Goal: Find specific page/section: Find specific page/section

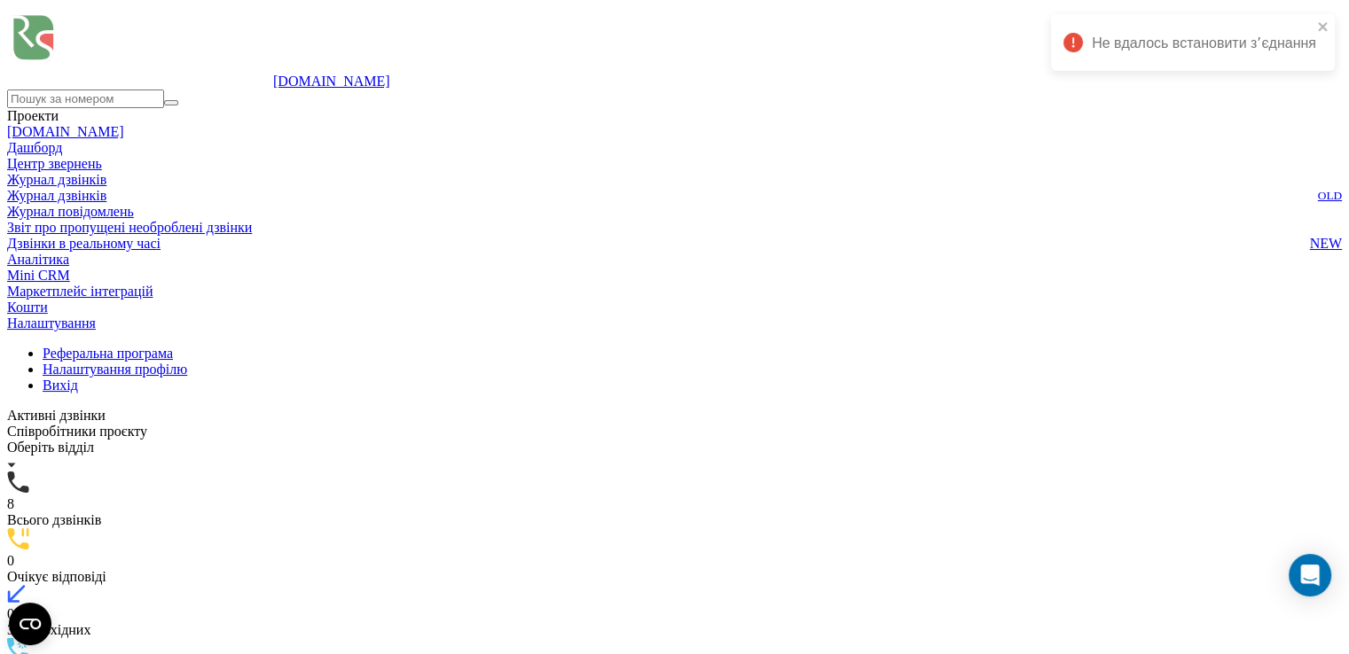
scroll to position [54, 0]
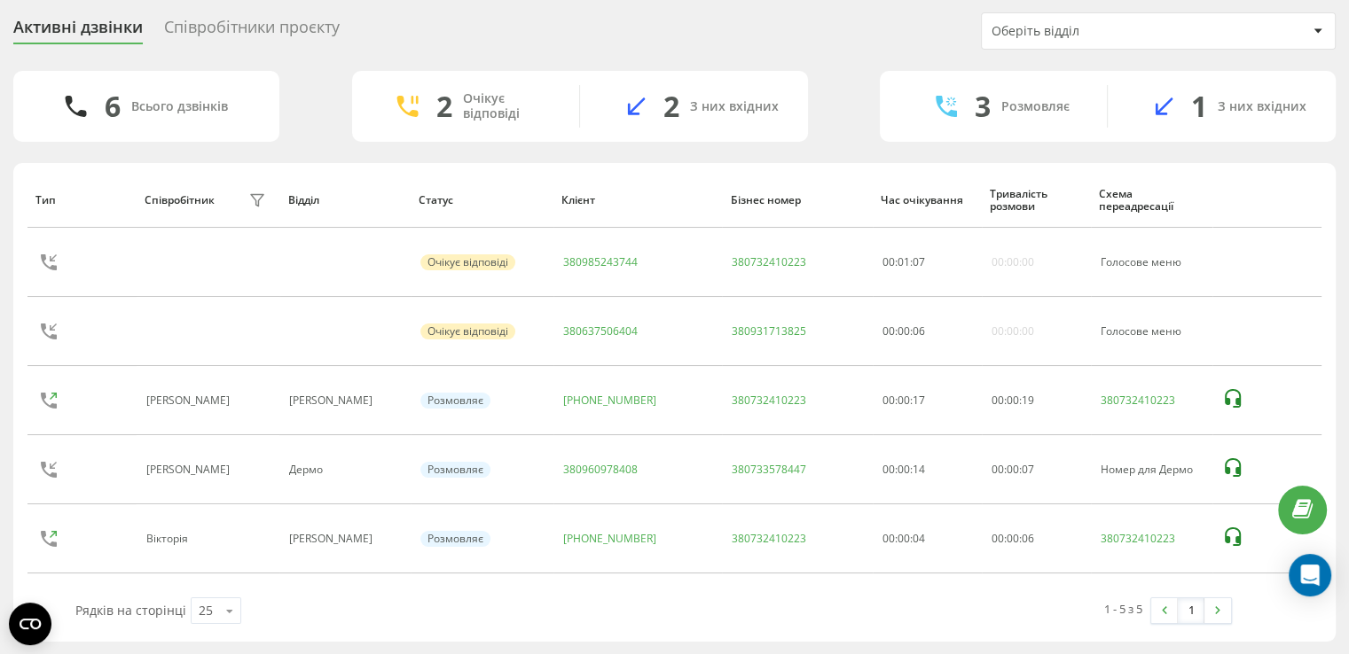
click at [237, 39] on div "Співробітники проєкту" at bounding box center [252, 31] width 176 height 27
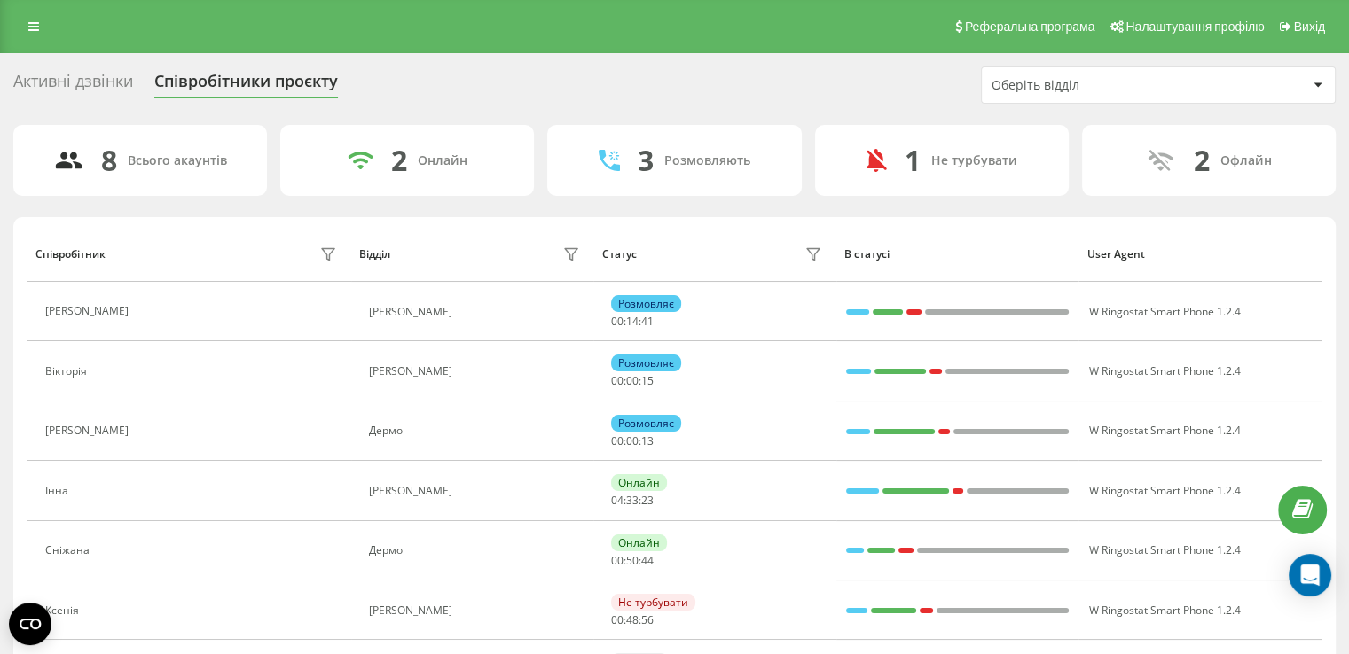
click at [130, 79] on div "Активні дзвінки" at bounding box center [73, 85] width 120 height 27
